Goal: Find specific page/section: Find specific page/section

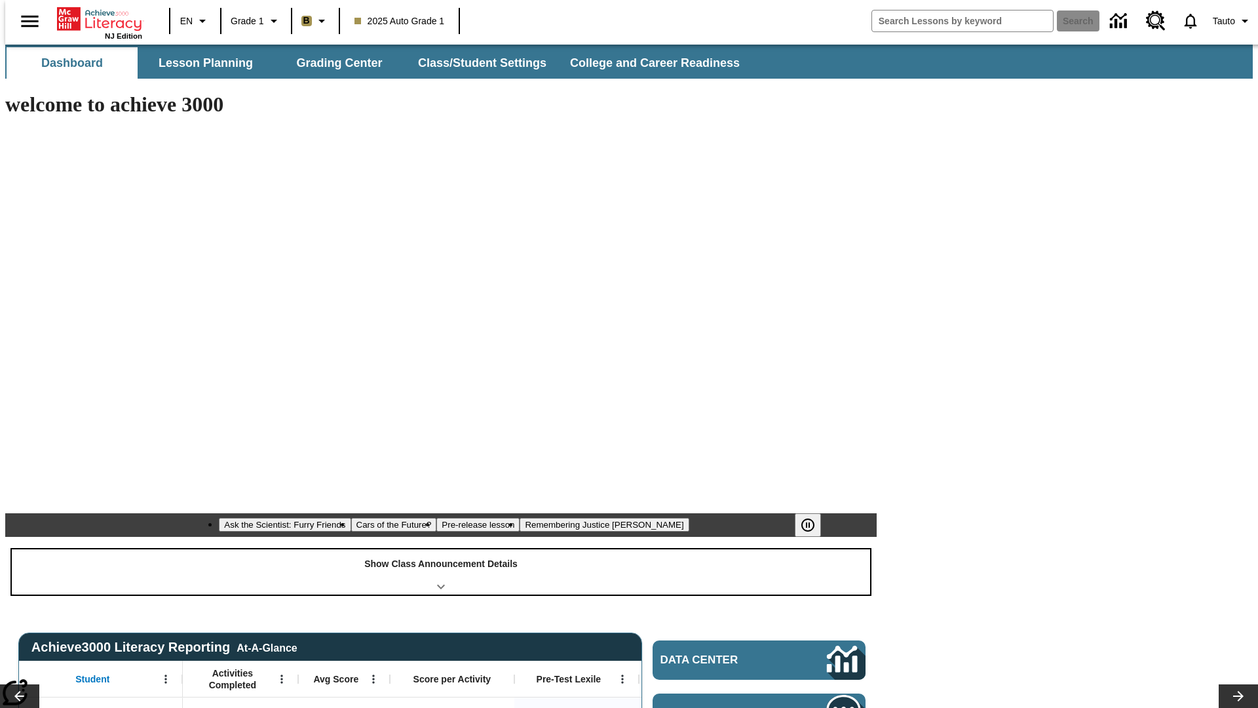
click at [441, 549] on div "Show Class Announcement Details" at bounding box center [441, 571] width 858 height 45
